Goal: Register for event/course

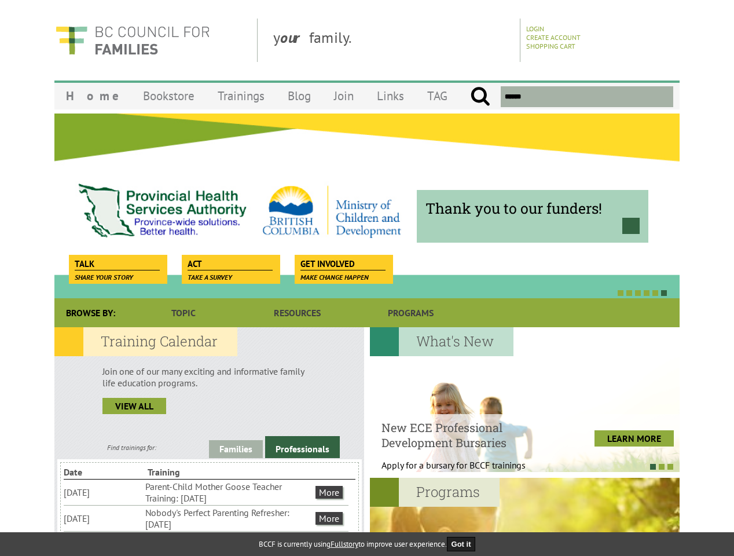
click at [367, 287] on div at bounding box center [354, 293] width 625 height 12
click at [367, 206] on div "Professional trainings Learn. Practice. Grow. Receive our weekly E-Newsletter w…" at bounding box center [679, 205] width 7505 height 185
click at [354, 292] on div at bounding box center [354, 293] width 625 height 12
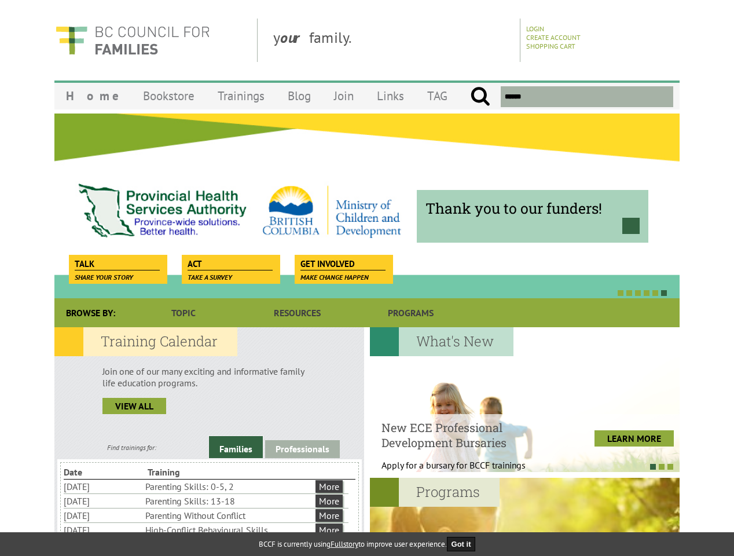
click at [236, 449] on link "Families" at bounding box center [236, 447] width 54 height 22
click at [302, 447] on link "Professionals" at bounding box center [302, 449] width 75 height 18
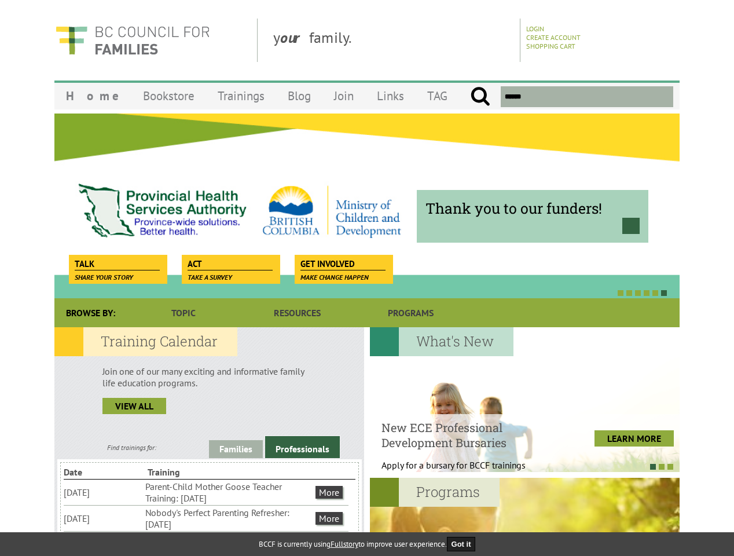
click at [206, 518] on li "Nobody's Perfect Parenting Refresher: [DATE]" at bounding box center [229, 518] width 168 height 25
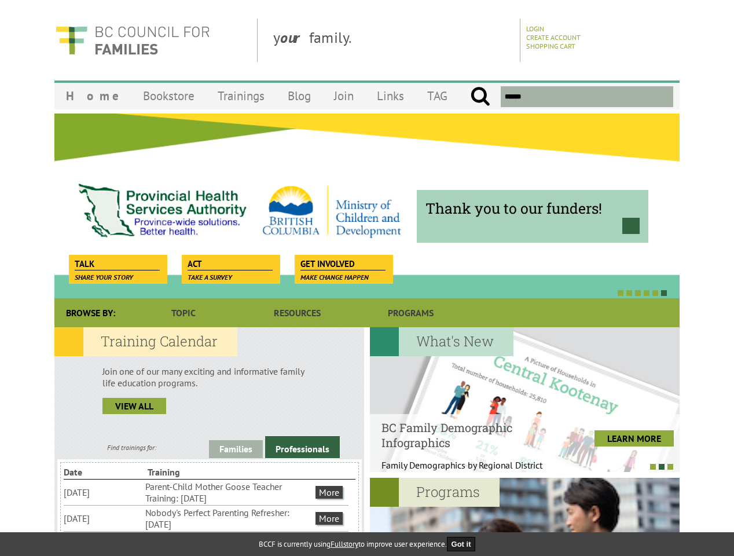
click at [519, 466] on div at bounding box center [519, 466] width 310 height 12
click at [525, 517] on div at bounding box center [525, 550] width 310 height 145
click at [465, 544] on button "Got it" at bounding box center [461, 544] width 29 height 14
